Goal: Check status: Check status

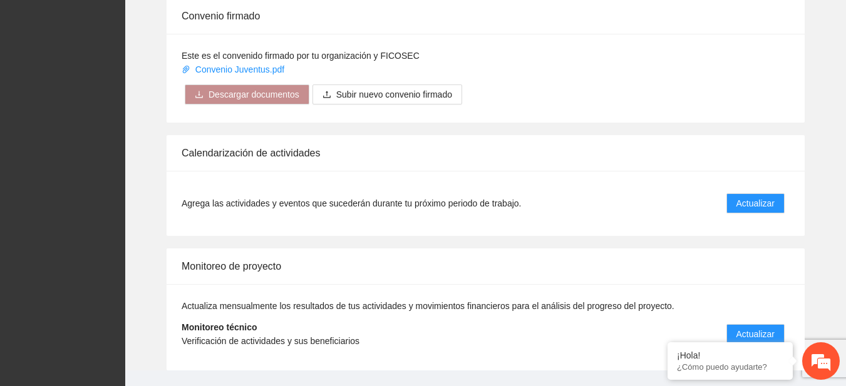
scroll to position [1039, 0]
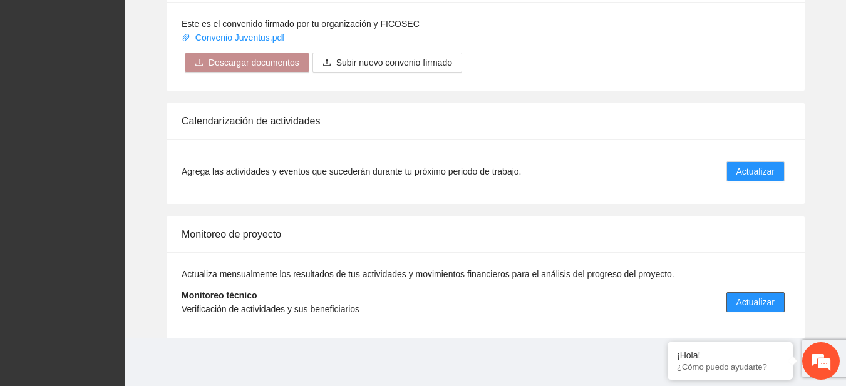
click at [736, 307] on span "Actualizar" at bounding box center [755, 303] width 38 height 14
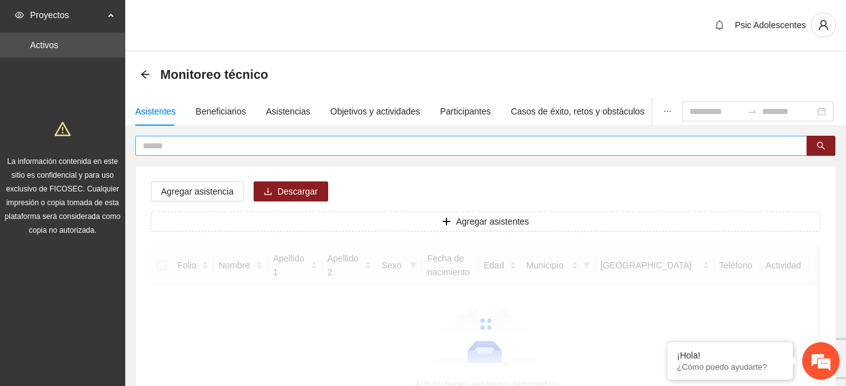
click at [217, 149] on input "text" at bounding box center [466, 146] width 647 height 14
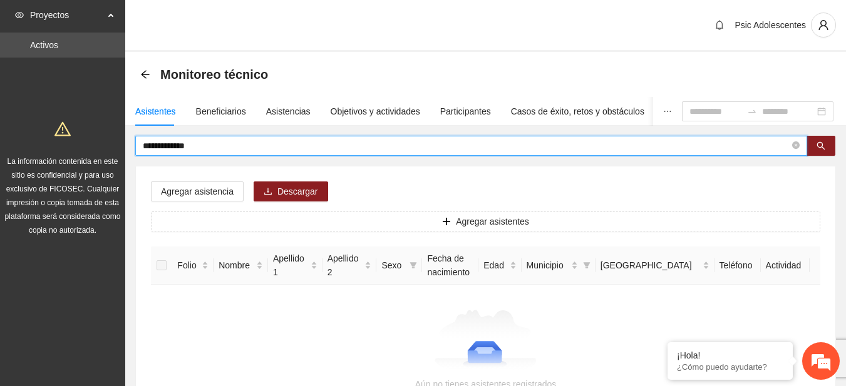
drag, startPoint x: 210, startPoint y: 146, endPoint x: 102, endPoint y: 135, distance: 108.3
click at [102, 135] on section "**********" at bounding box center [423, 246] width 846 height 493
type input "*********"
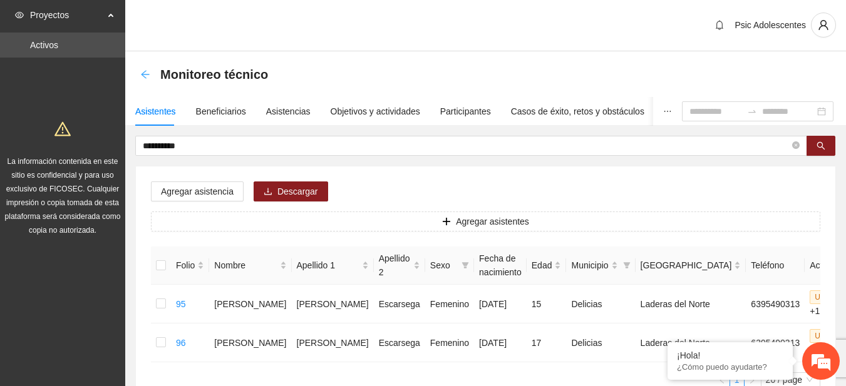
click at [146, 73] on icon "arrow-left" at bounding box center [145, 75] width 10 height 10
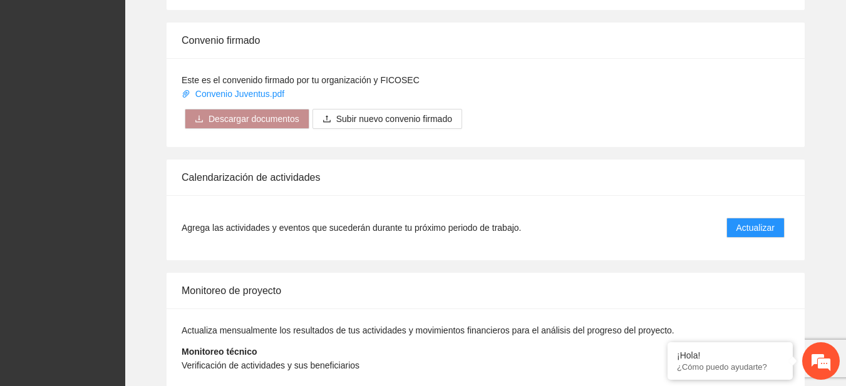
scroll to position [987, 0]
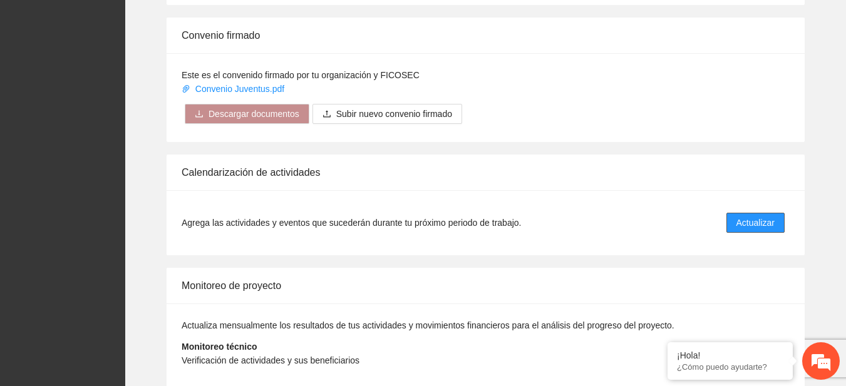
click at [754, 225] on span "Actualizar" at bounding box center [755, 223] width 38 height 14
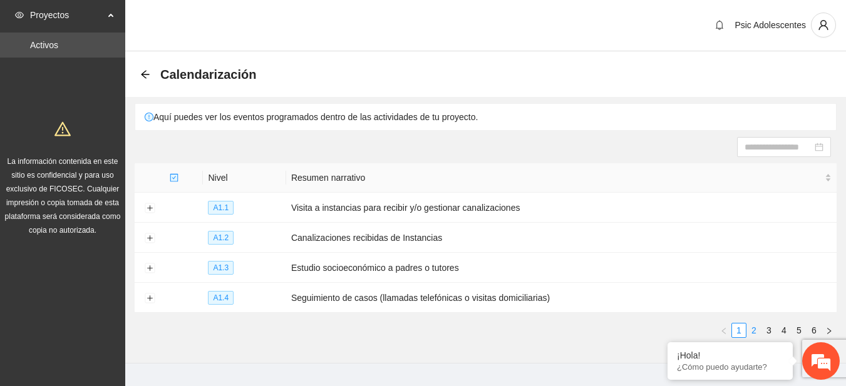
click at [755, 324] on link "2" at bounding box center [754, 331] width 14 height 14
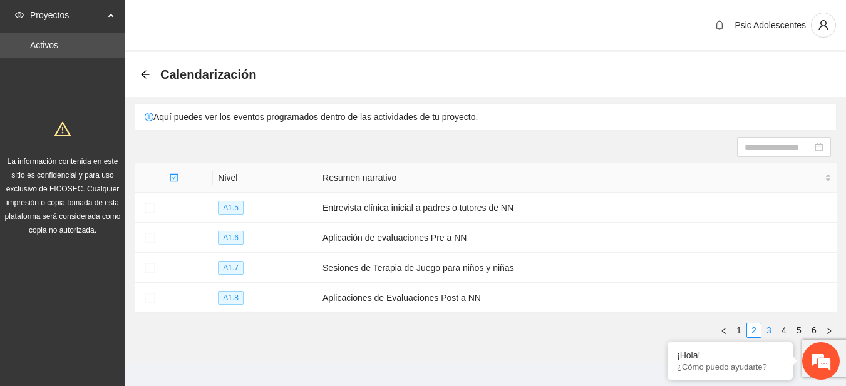
click at [770, 324] on link "3" at bounding box center [769, 331] width 14 height 14
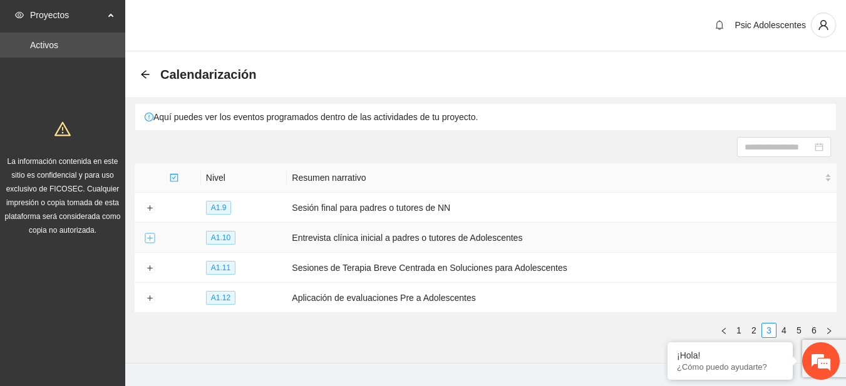
click at [147, 239] on button "Expand row" at bounding box center [150, 239] width 10 height 10
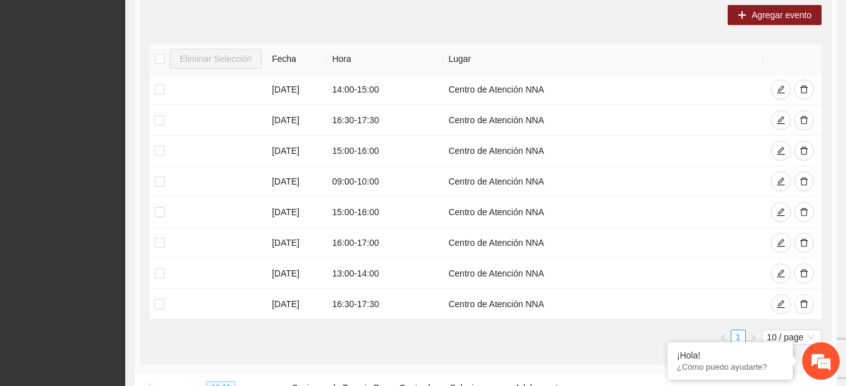
scroll to position [282, 0]
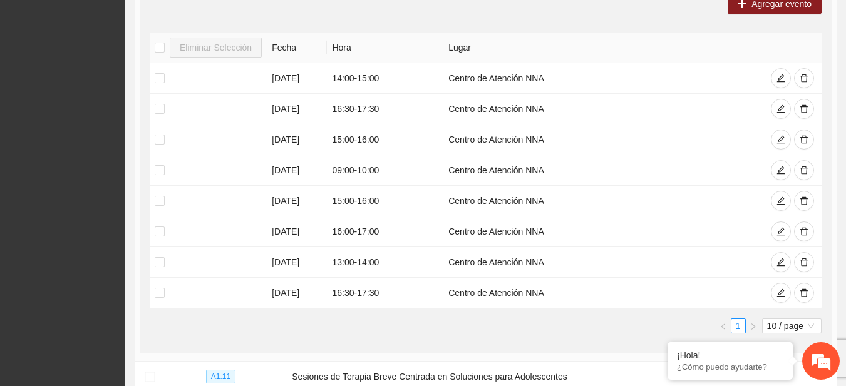
click at [649, 316] on div "Eliminar Selección Fecha Hora Lugar 07/08/2025 14:00 - 15:00 Centro de Atención…" at bounding box center [486, 183] width 672 height 301
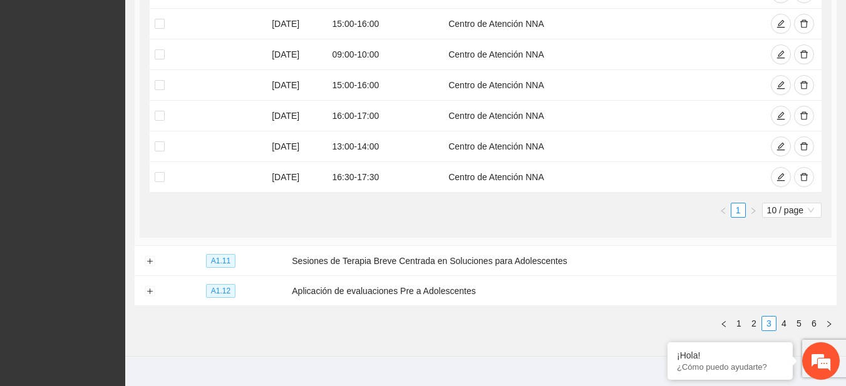
scroll to position [416, 0]
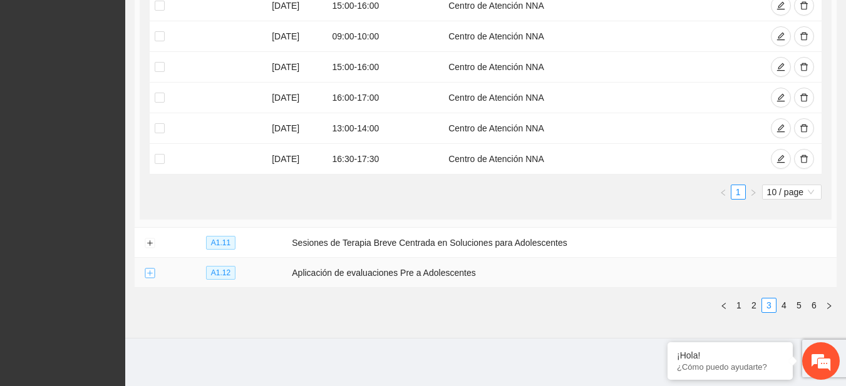
click at [150, 269] on button "Expand row" at bounding box center [150, 274] width 10 height 10
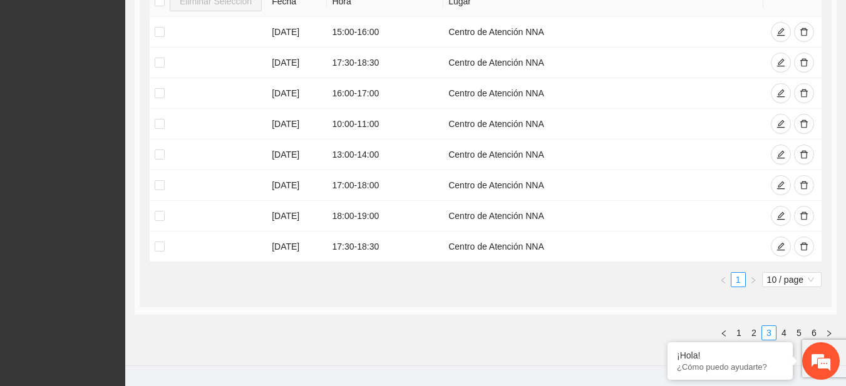
scroll to position [783, 0]
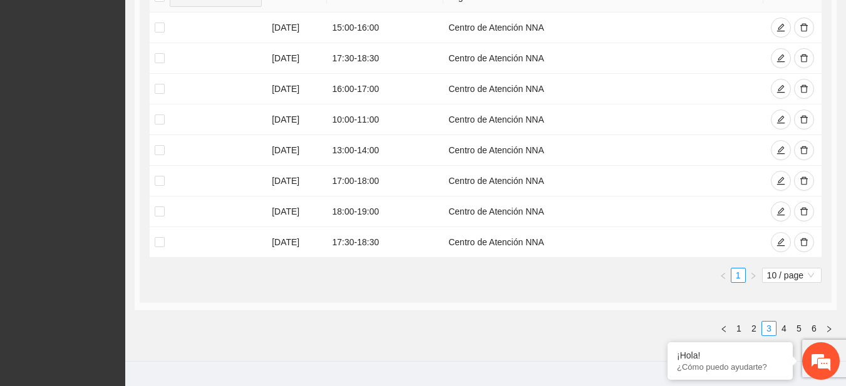
drag, startPoint x: 839, startPoint y: 338, endPoint x: 854, endPoint y: 326, distance: 18.8
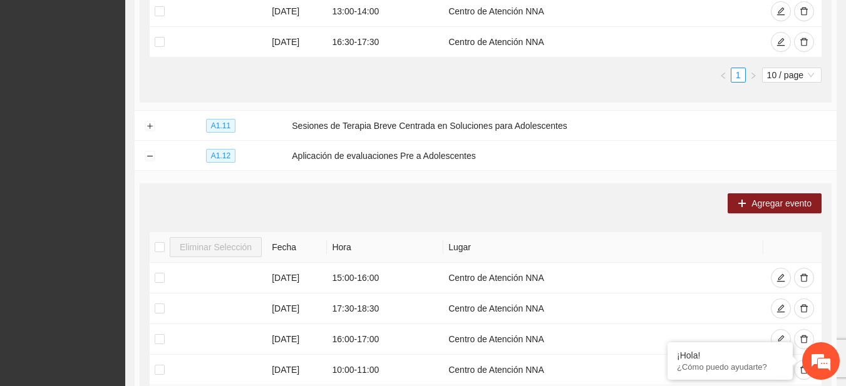
scroll to position [522, 0]
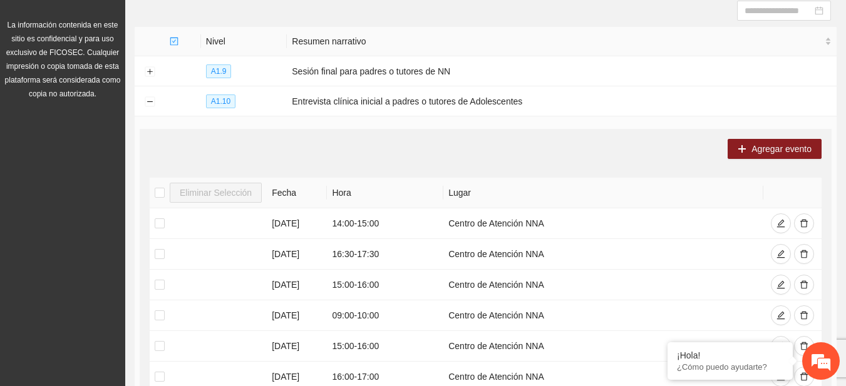
scroll to position [0, 0]
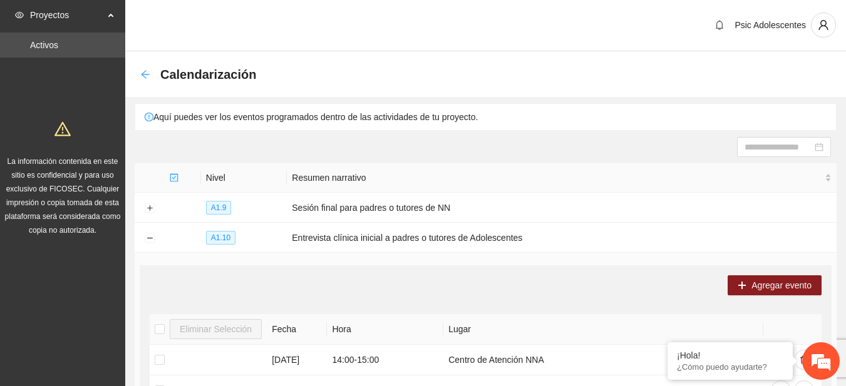
click at [147, 74] on icon "arrow-left" at bounding box center [145, 75] width 10 height 10
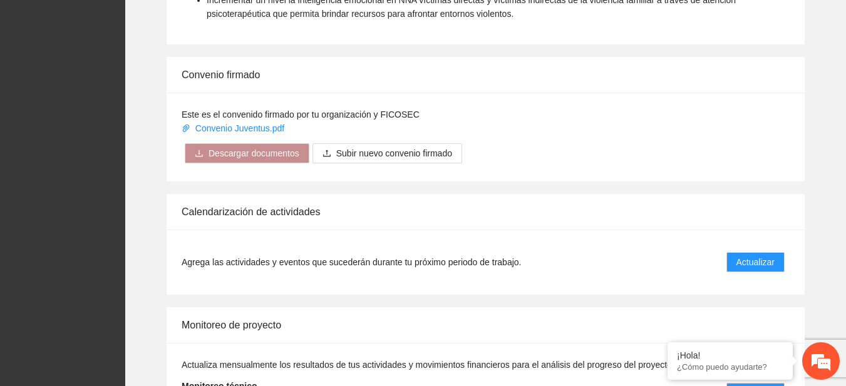
scroll to position [1039, 0]
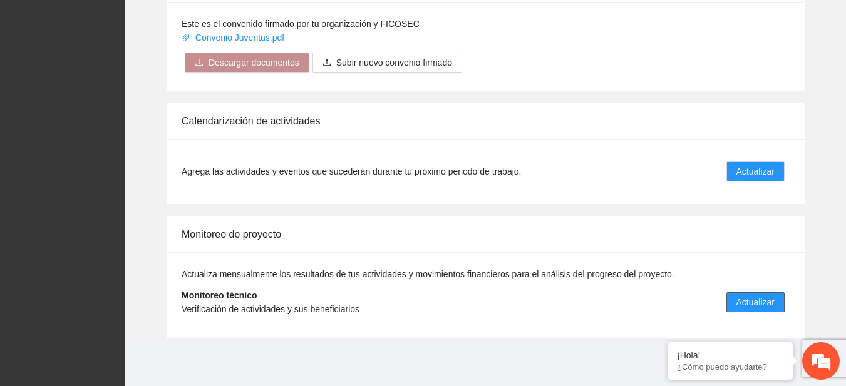
click at [737, 299] on span "Actualizar" at bounding box center [755, 303] width 38 height 14
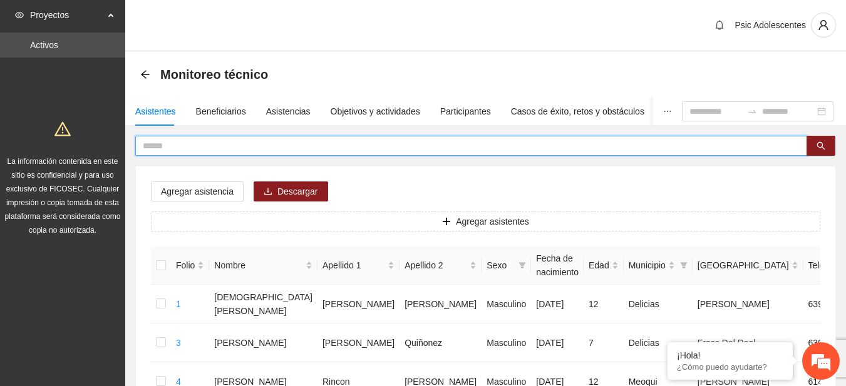
click at [226, 142] on input "text" at bounding box center [466, 146] width 647 height 14
click at [819, 142] on icon "search" at bounding box center [821, 146] width 9 height 9
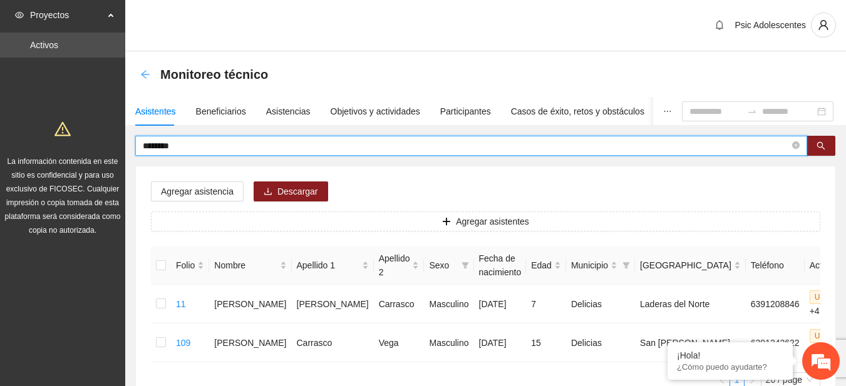
type input "********"
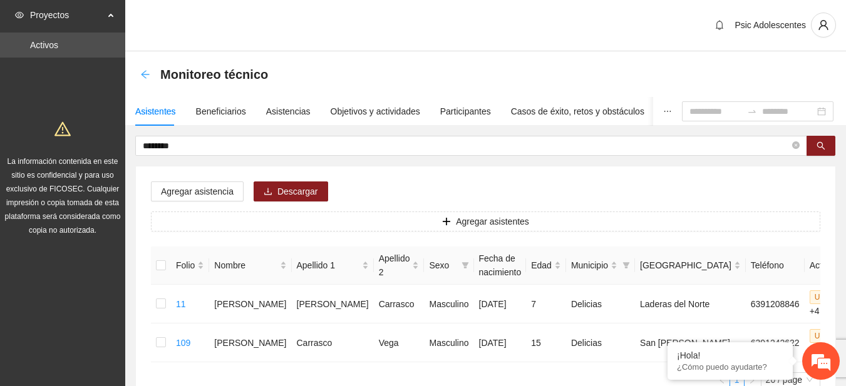
click at [146, 78] on icon "arrow-left" at bounding box center [145, 74] width 8 height 8
